Goal: Task Accomplishment & Management: Complete application form

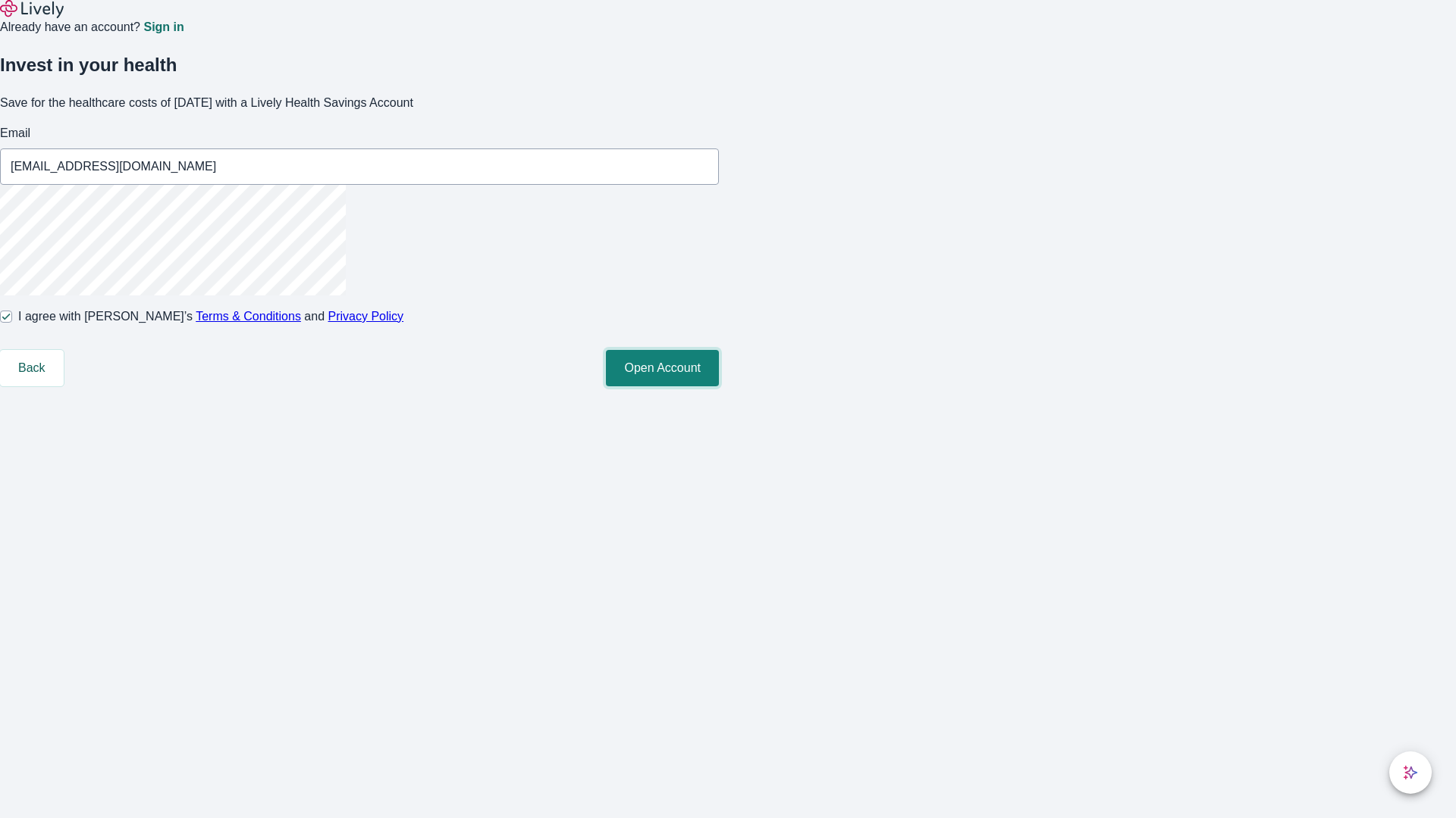
click at [718, 386] on button "Open Account" at bounding box center [662, 368] width 113 height 36
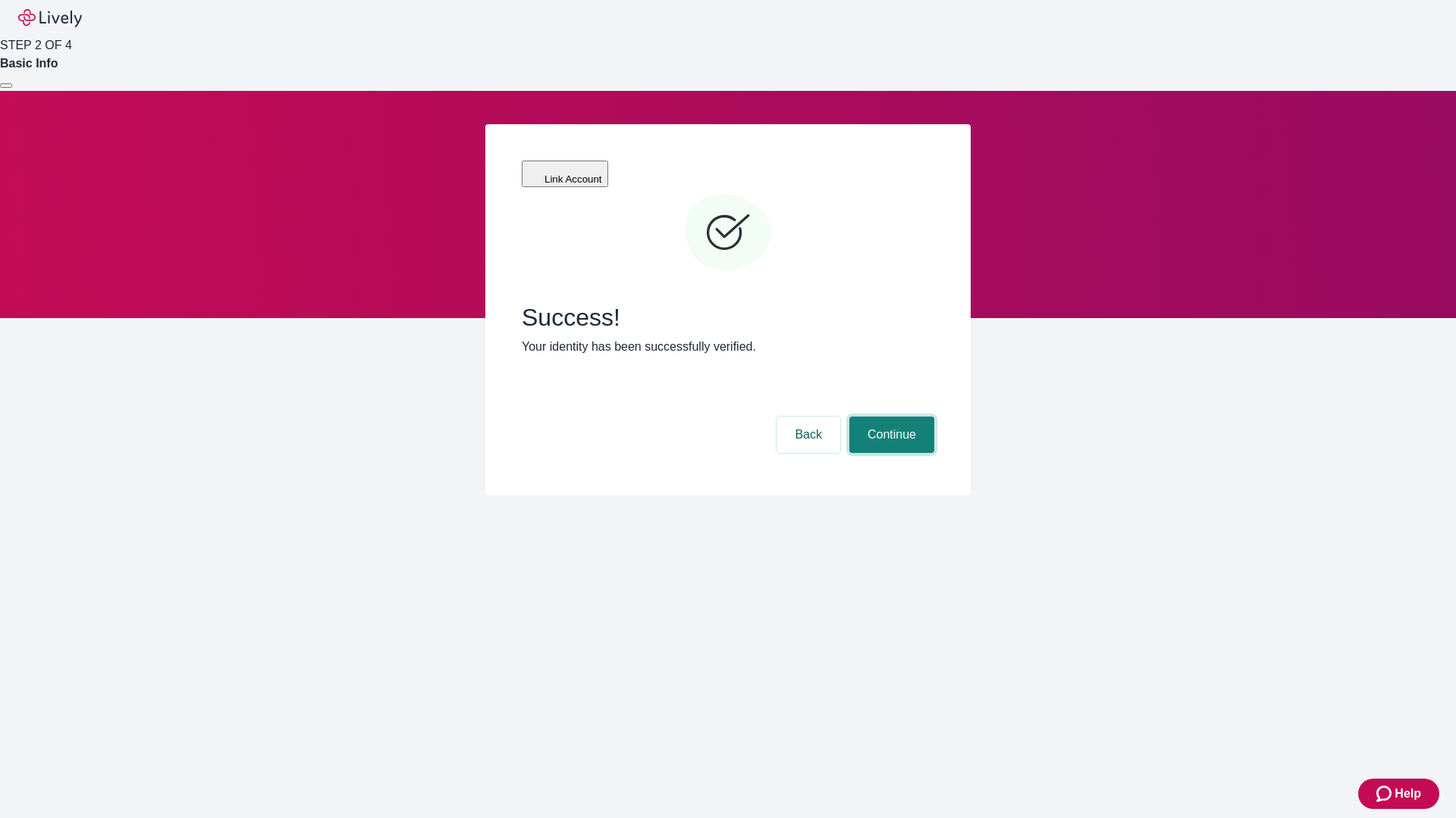
click at [889, 417] on button "Continue" at bounding box center [891, 435] width 85 height 36
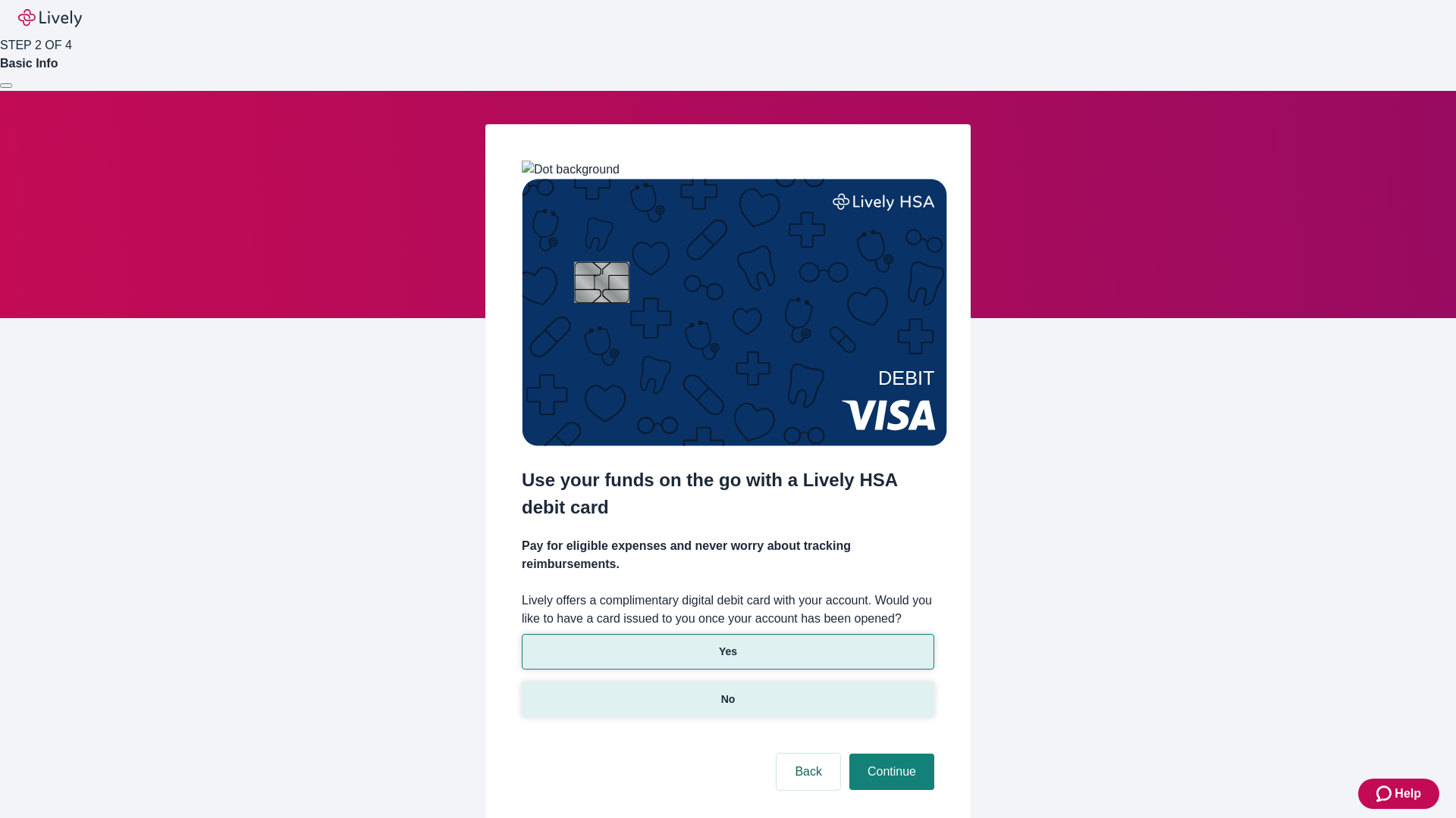
click at [728, 692] on p "No" at bounding box center [728, 700] width 15 height 16
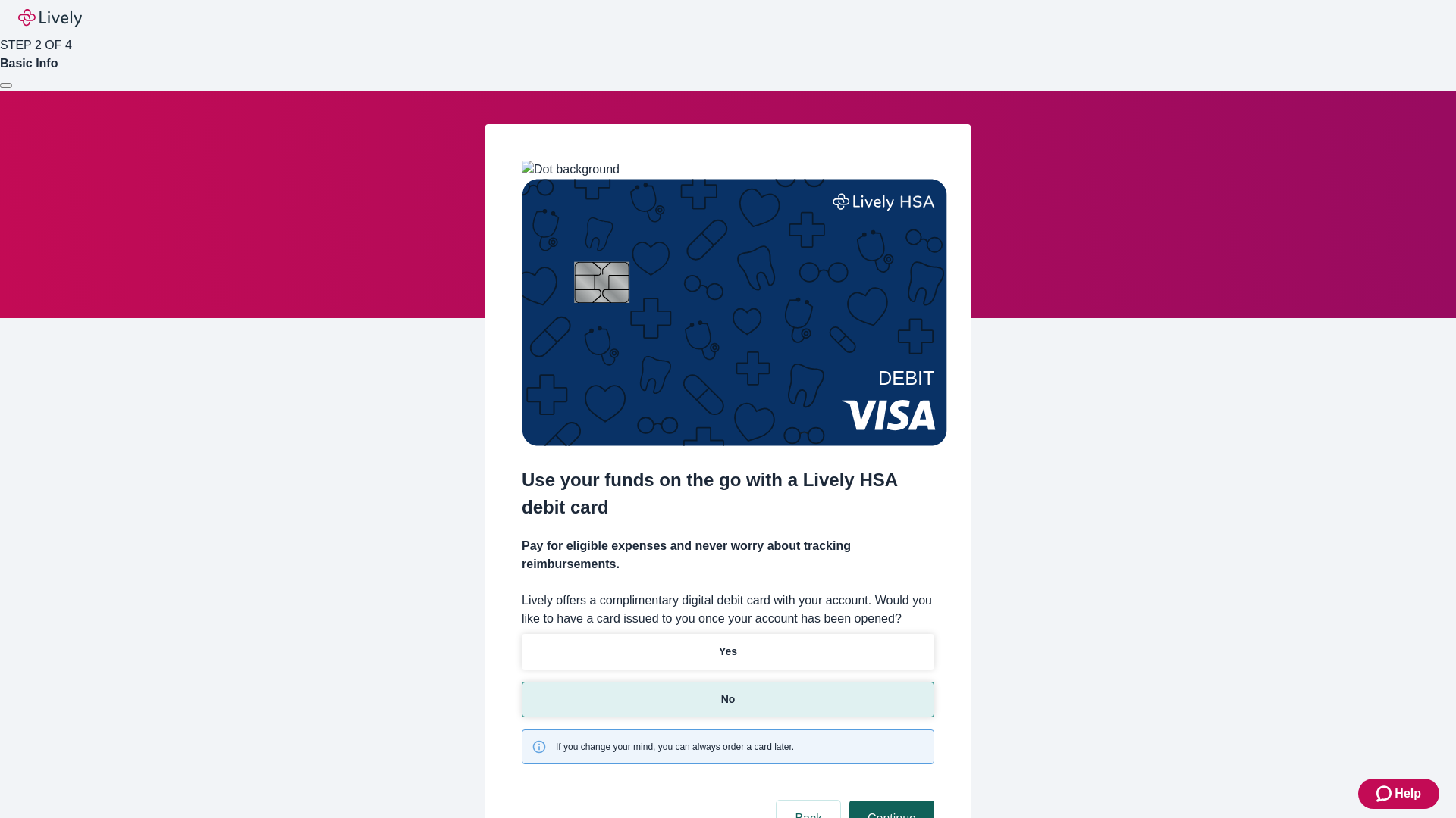
click at [889, 801] on button "Continue" at bounding box center [891, 819] width 85 height 36
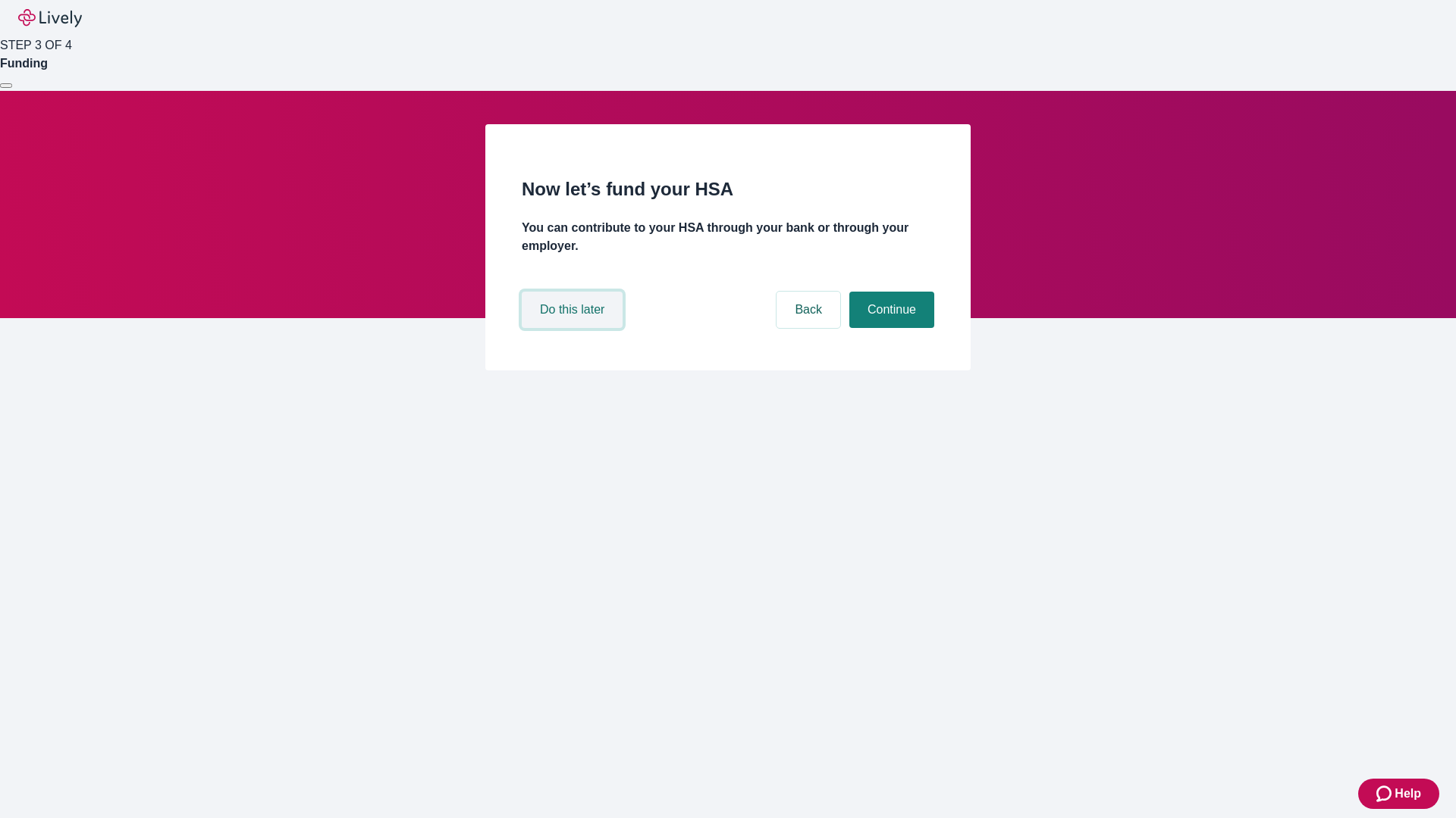
click at [574, 328] on button "Do this later" at bounding box center [572, 310] width 101 height 36
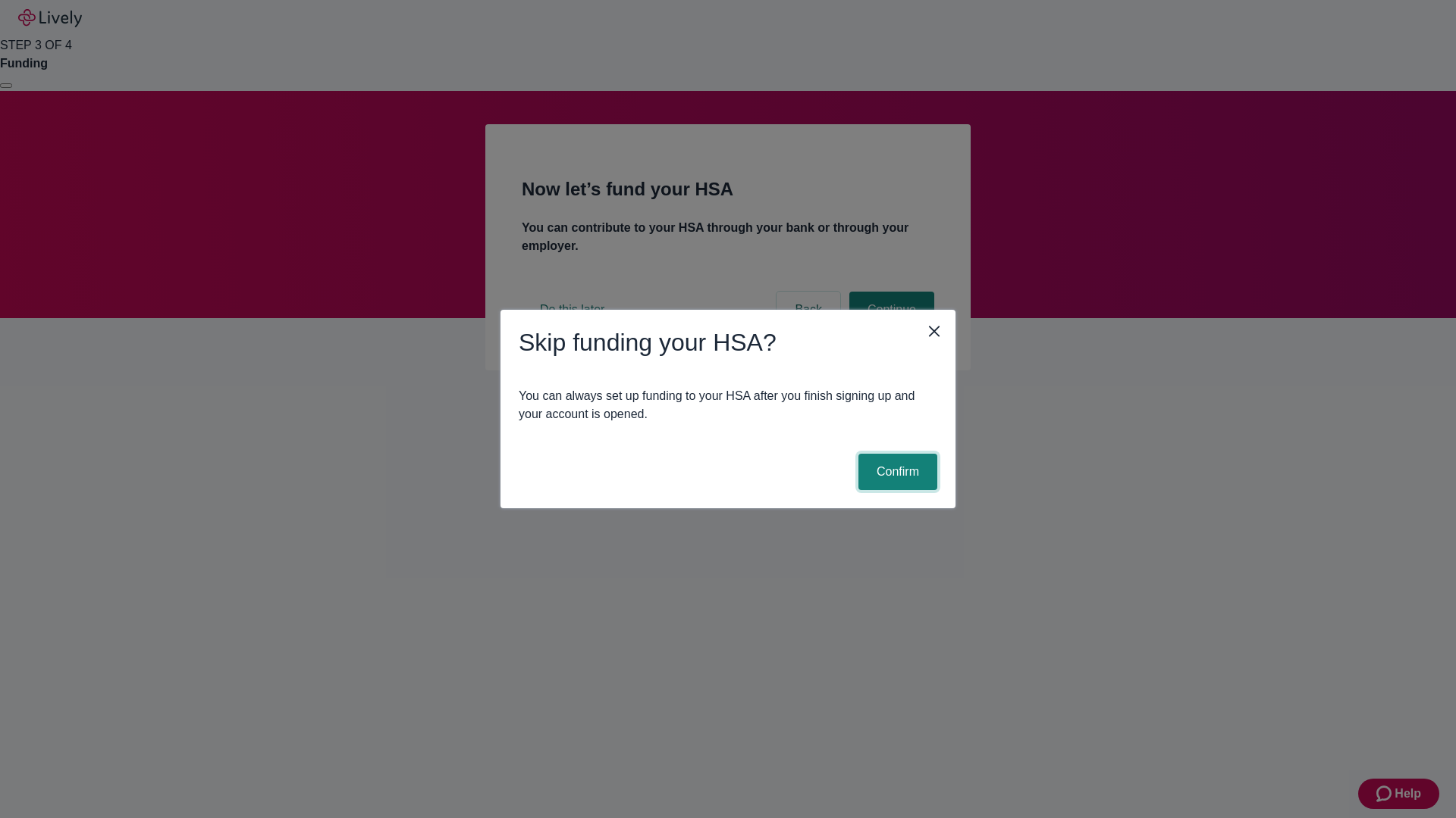
click at [896, 472] on button "Confirm" at bounding box center [898, 472] width 79 height 36
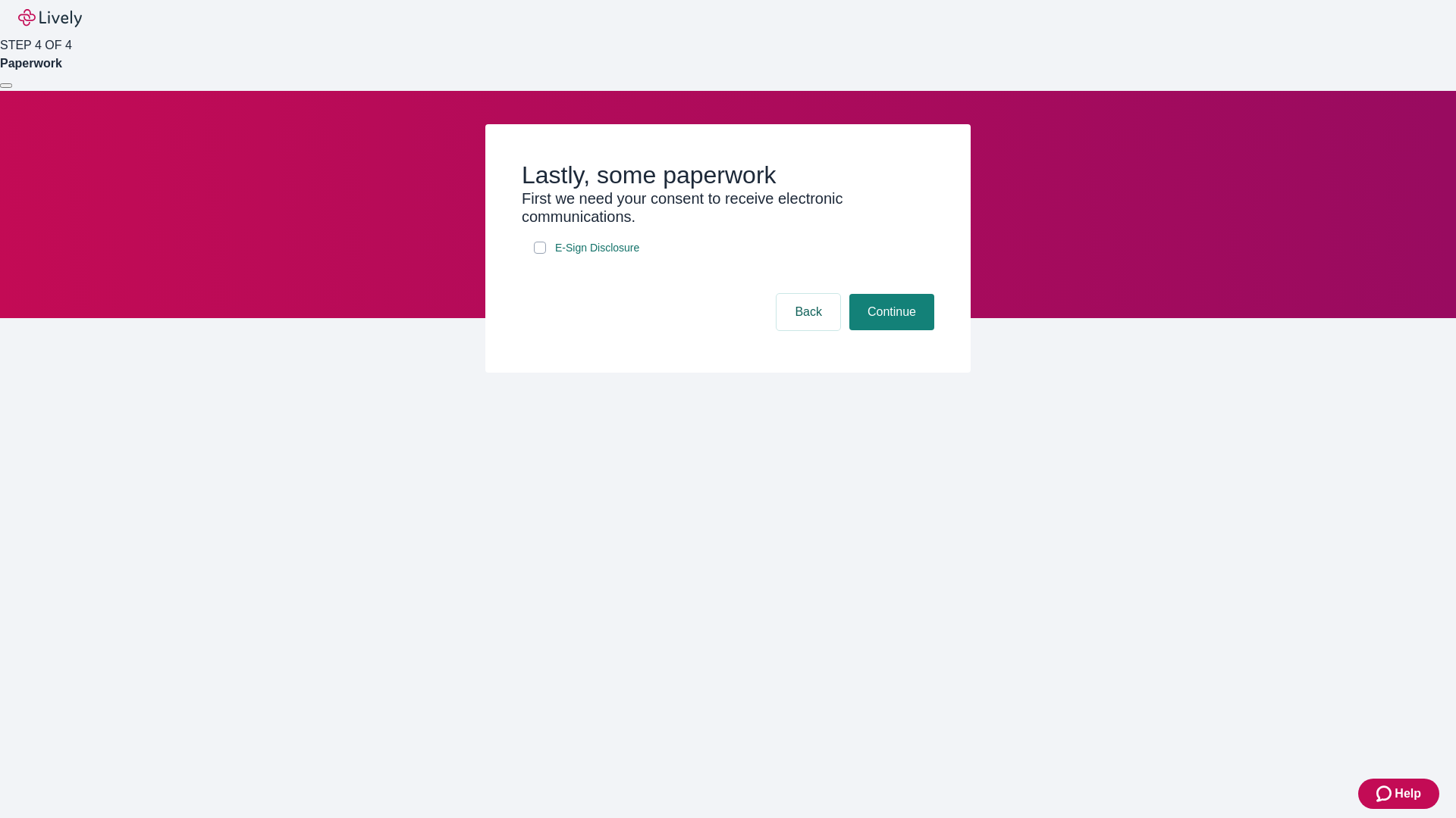
click at [540, 254] on input "E-Sign Disclosure" at bounding box center [539, 247] width 12 height 12
checkbox input "true"
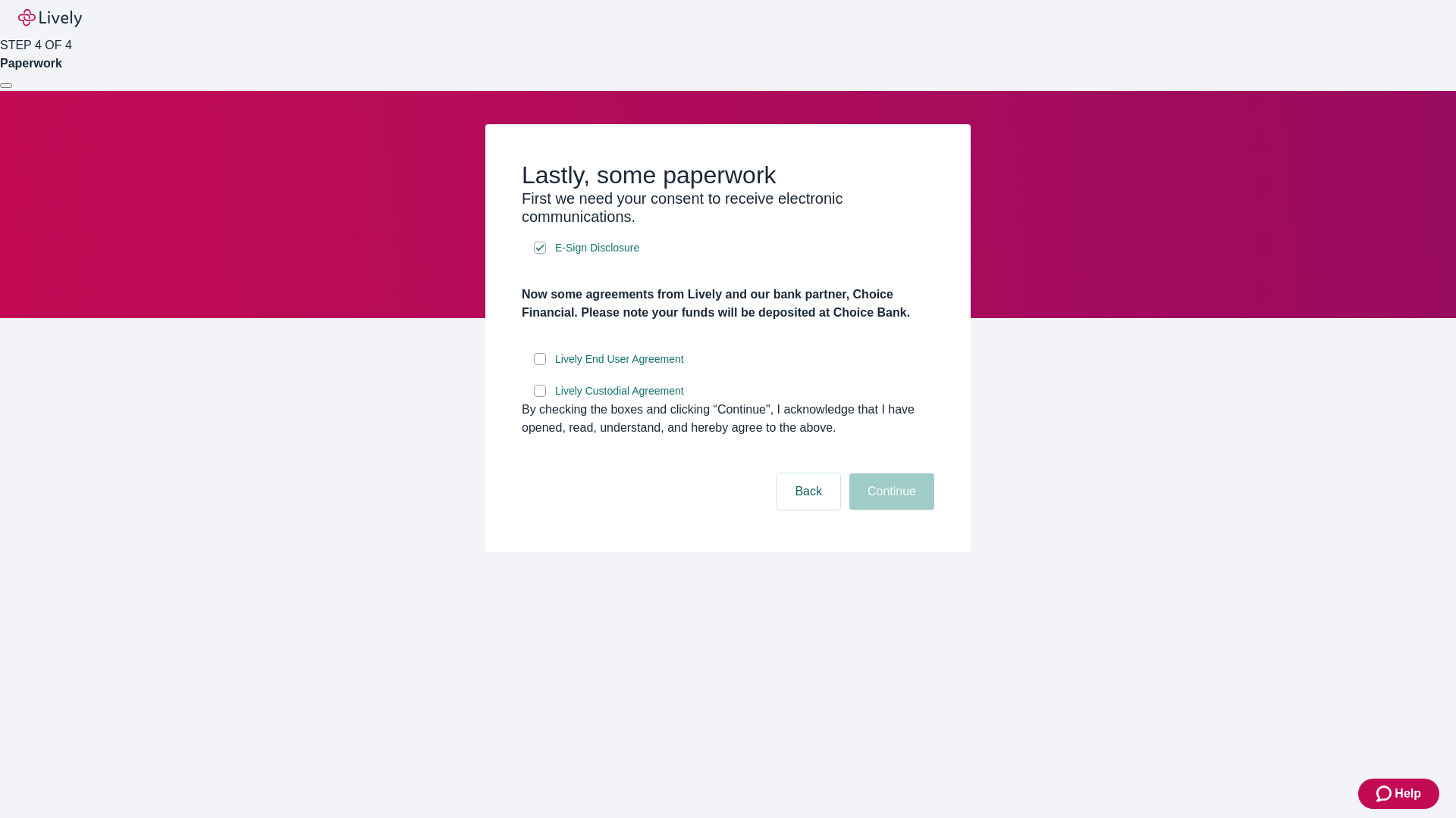
click at [540, 365] on input "Lively End User Agreement" at bounding box center [539, 359] width 12 height 12
checkbox input "true"
click at [540, 397] on input "Lively Custodial Agreement" at bounding box center [539, 391] width 12 height 12
checkbox input "true"
click at [889, 510] on button "Continue" at bounding box center [891, 492] width 85 height 36
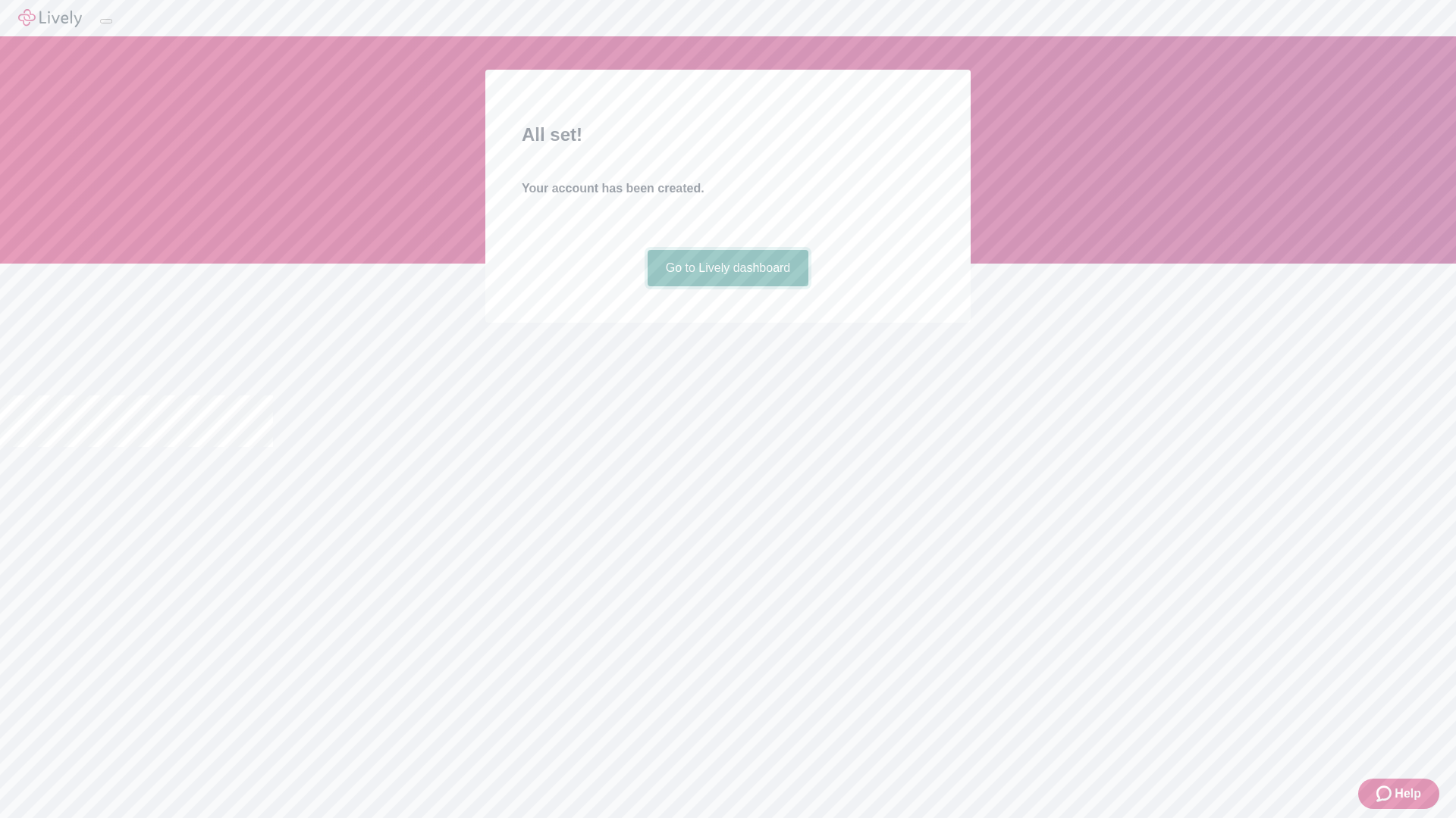
click at [728, 286] on link "Go to Lively dashboard" at bounding box center [728, 268] width 162 height 36
